Goal: Information Seeking & Learning: Learn about a topic

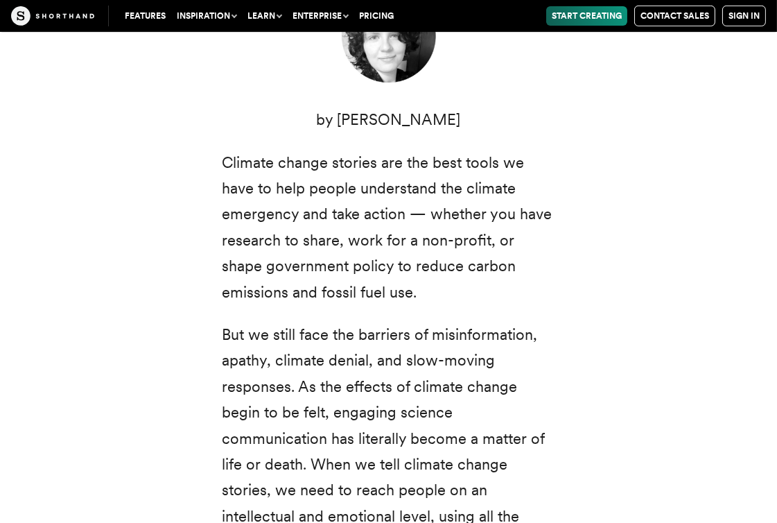
scroll to position [600, 0]
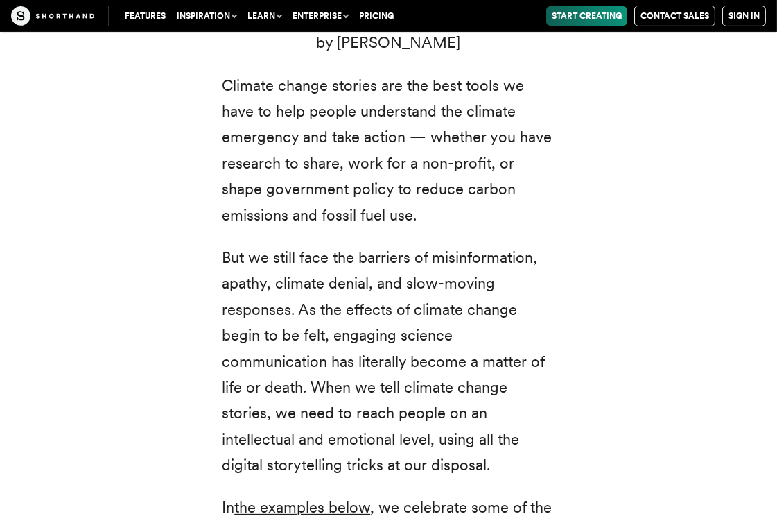
click at [610, 278] on div "Climate change: two small words that represent a radical transformation of our …" at bounding box center [388, 181] width 777 height 920
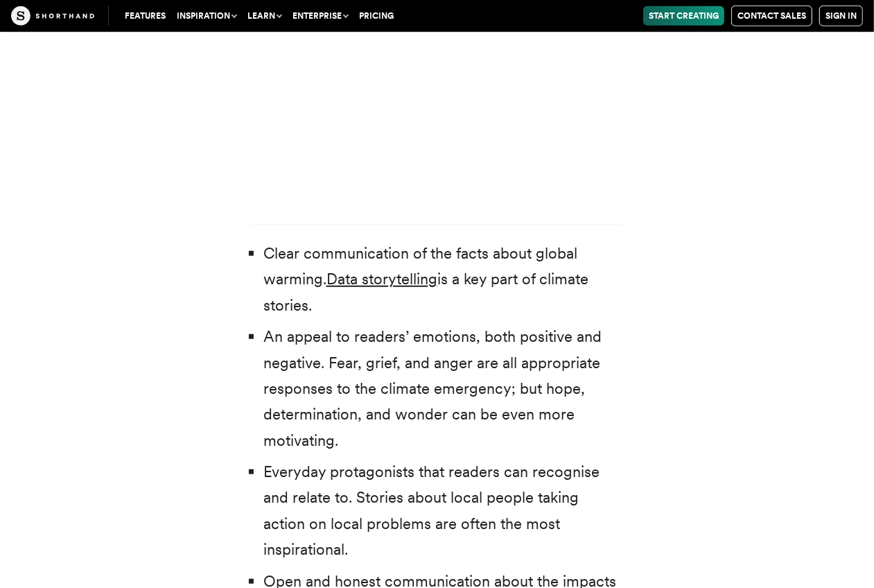
scroll to position [4201, 0]
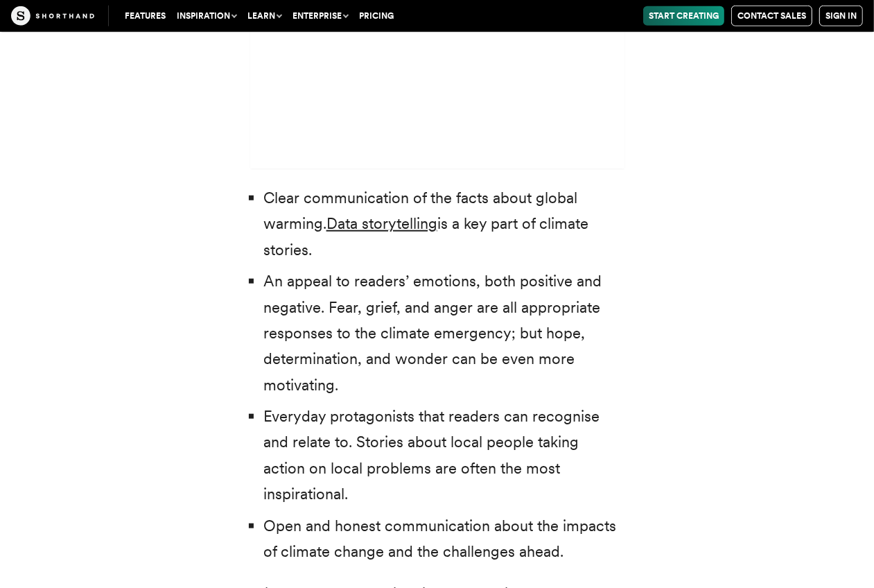
click at [374, 185] on li "Clear communication of the facts about global warming. Data storytelling is a k…" at bounding box center [443, 224] width 361 height 78
click at [367, 214] on link "Data storytelling" at bounding box center [381, 223] width 111 height 18
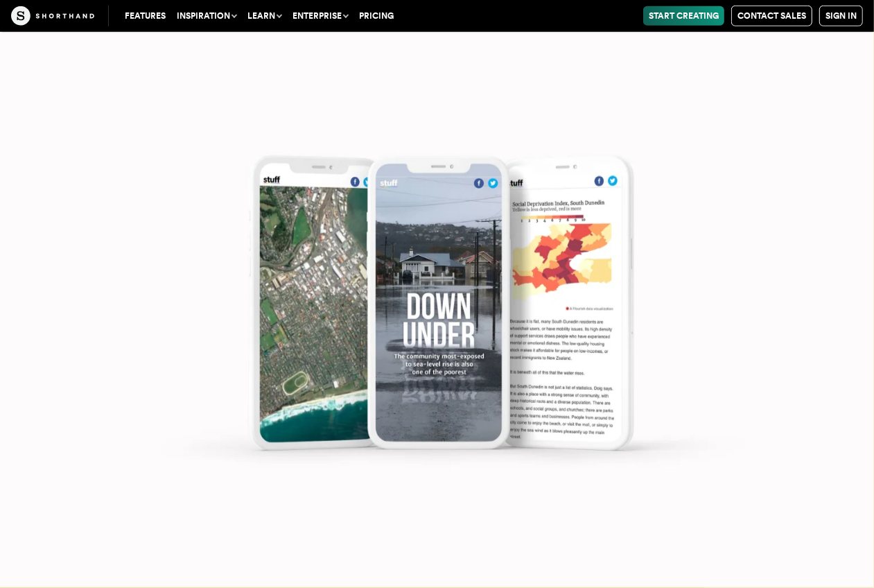
scroll to position [7667, 0]
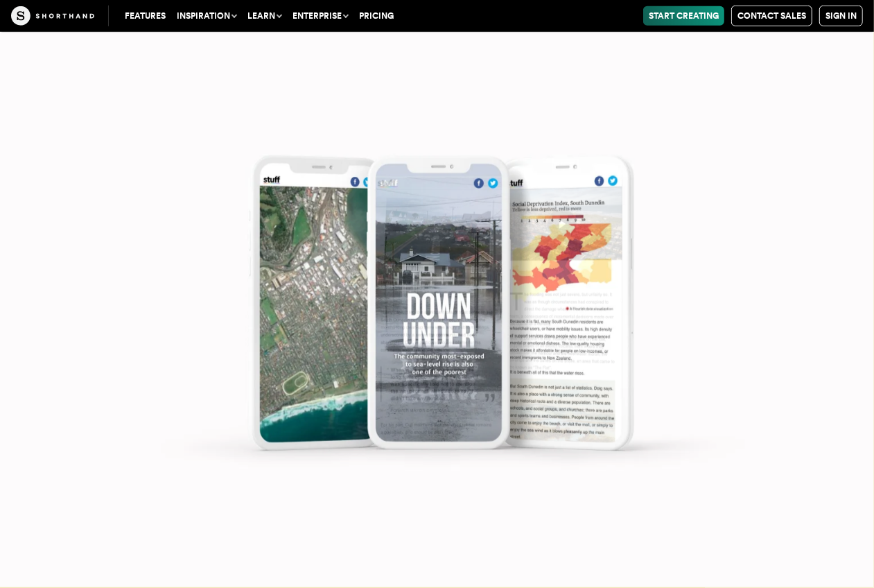
click at [602, 272] on img at bounding box center [437, 294] width 874 height 588
click at [625, 331] on img at bounding box center [437, 294] width 874 height 588
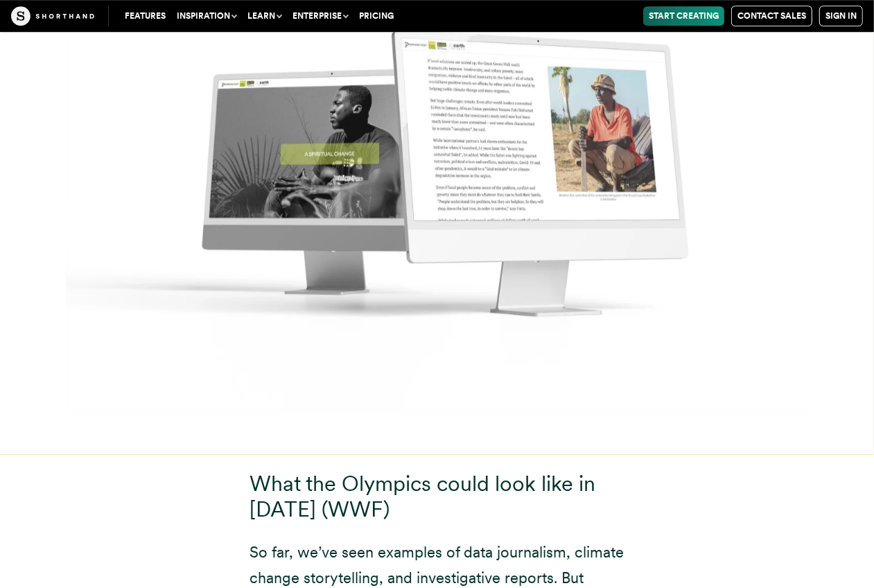
scroll to position [16937, 0]
